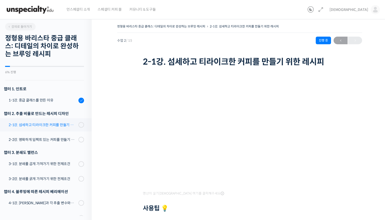
click at [55, 128] on link "2-1강. 섬세하고 티라이크한 커피를 만들기 위한 레시피" at bounding box center [44, 125] width 94 height 13
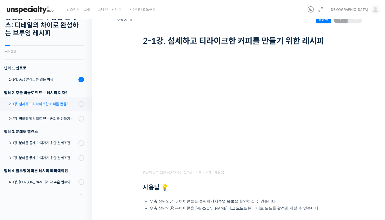
click at [81, 108] on link "2-1강. 섬세하고 티라이크한 커피를 만들기 위한 레시피" at bounding box center [44, 104] width 94 height 13
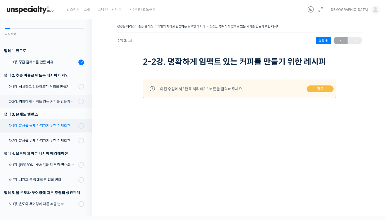
scroll to position [18, 0]
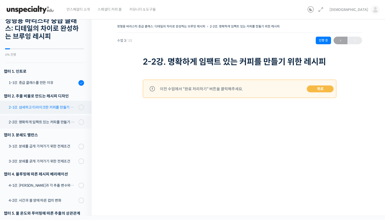
click at [69, 107] on div "2-1강. 섬세하고 티라이크한 커피를 만들기 위한 레시피" at bounding box center [43, 108] width 68 height 6
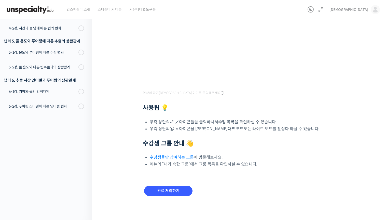
scroll to position [100, 0]
click at [169, 191] on input "완료 처리하기" at bounding box center [168, 192] width 48 height 10
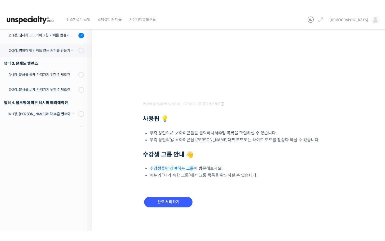
scroll to position [79, 0]
